Goal: Task Accomplishment & Management: Use online tool/utility

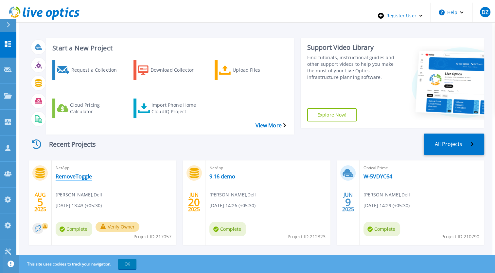
click at [71, 173] on link "RemoveToggle" at bounding box center [74, 176] width 36 height 7
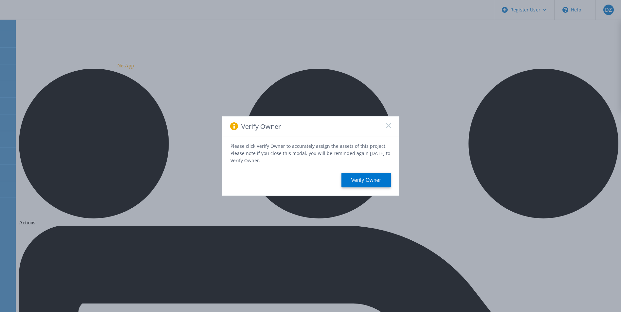
click at [388, 127] on rect at bounding box center [388, 126] width 6 height 6
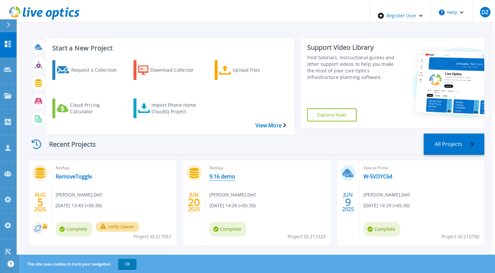
click at [217, 173] on link "9.16 demo" at bounding box center [222, 176] width 26 height 7
